Goal: Find specific page/section: Find specific page/section

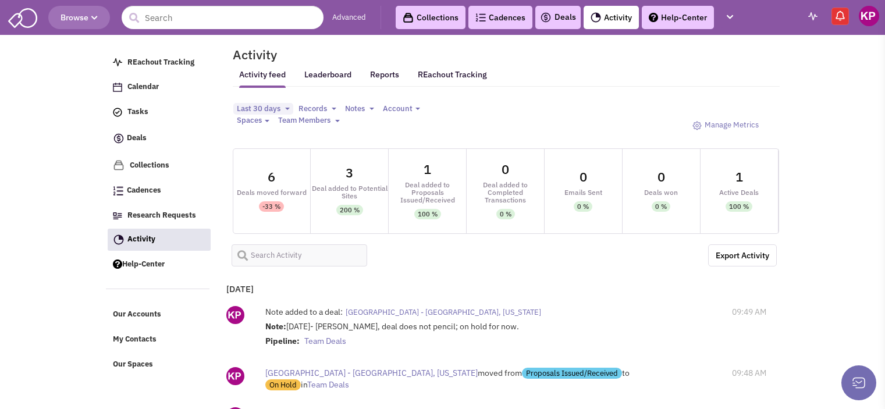
select select
click at [560, 19] on link "Deals" at bounding box center [558, 17] width 36 height 14
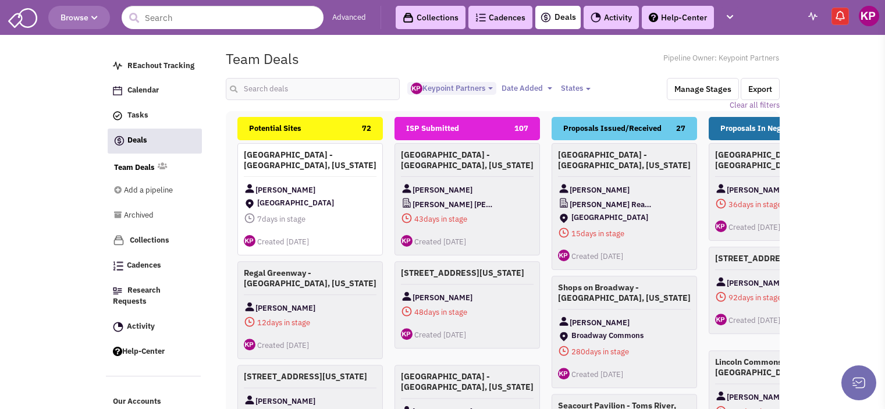
select select "1896"
select select
click at [299, 90] on input "text" at bounding box center [313, 89] width 174 height 22
type input "epr"
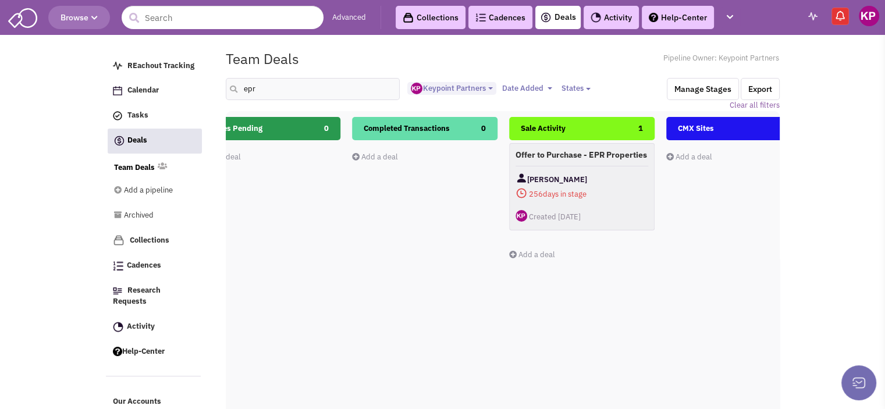
scroll to position [0, 828]
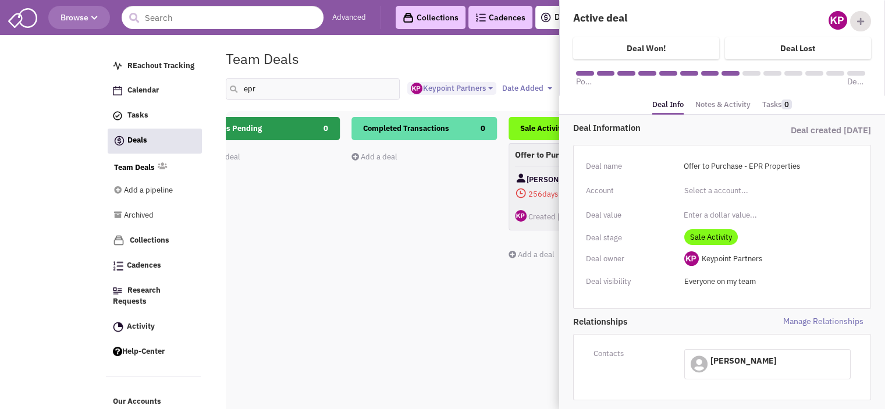
click at [722, 99] on link "Notes & Activity" at bounding box center [722, 105] width 55 height 17
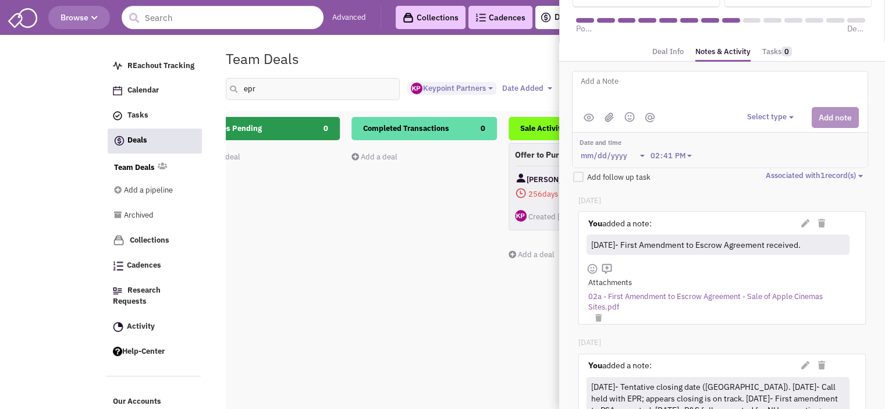
scroll to position [56, 0]
